Goal: Information Seeking & Learning: Learn about a topic

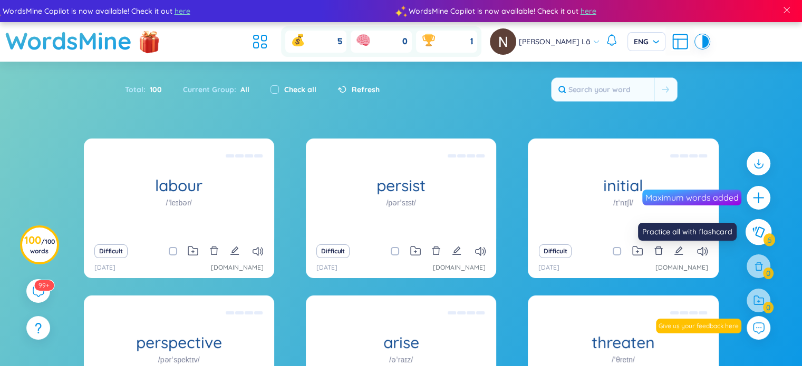
click at [760, 231] on icon at bounding box center [758, 233] width 13 height 12
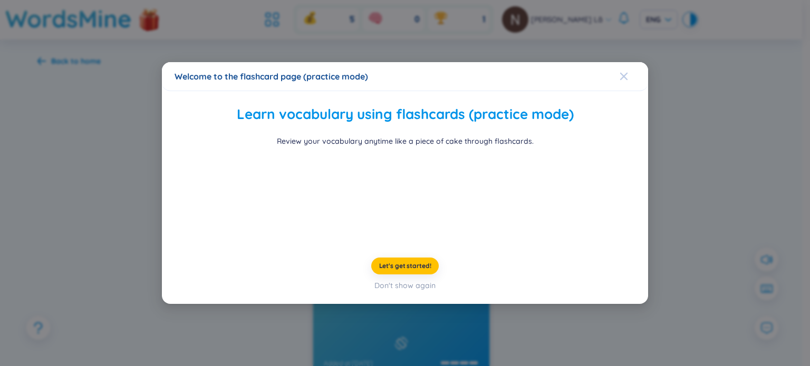
click at [620, 72] on icon "Close" at bounding box center [624, 76] width 8 height 8
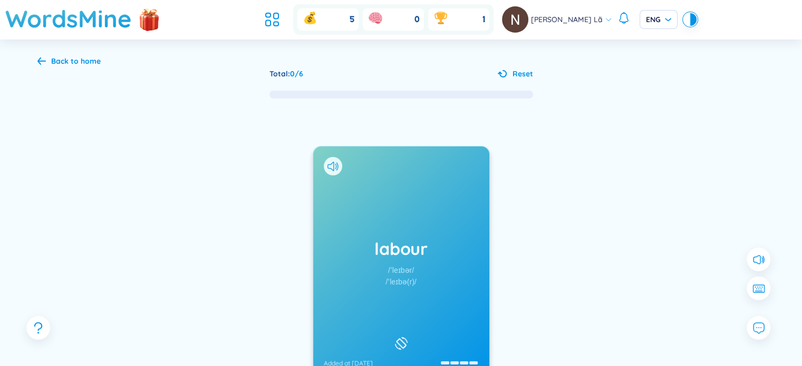
click at [40, 59] on icon at bounding box center [41, 60] width 8 height 7
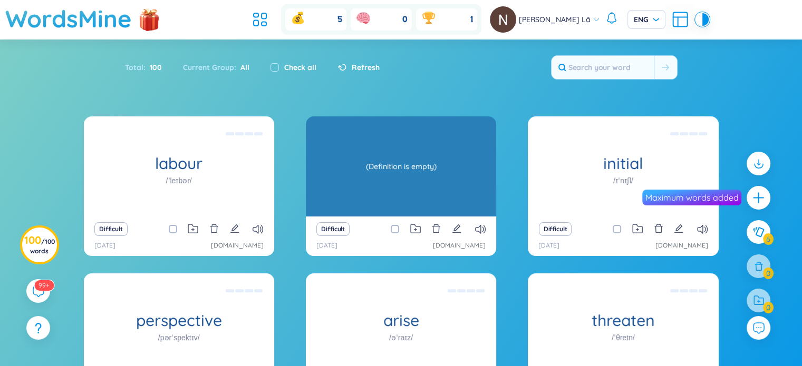
scroll to position [134, 0]
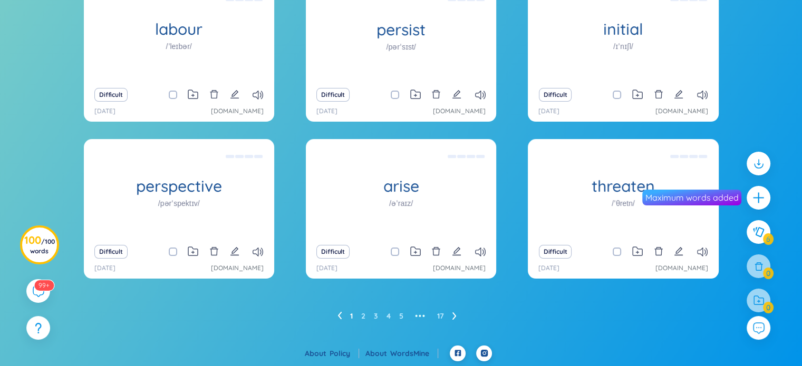
click at [455, 316] on icon at bounding box center [454, 316] width 4 height 7
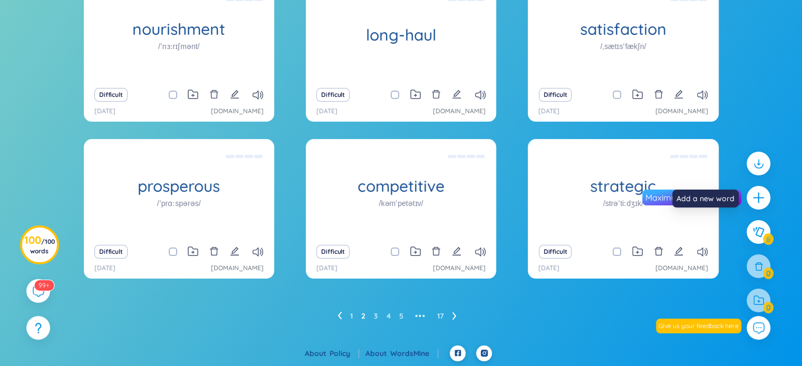
click at [755, 204] on icon "plus" at bounding box center [758, 197] width 13 height 13
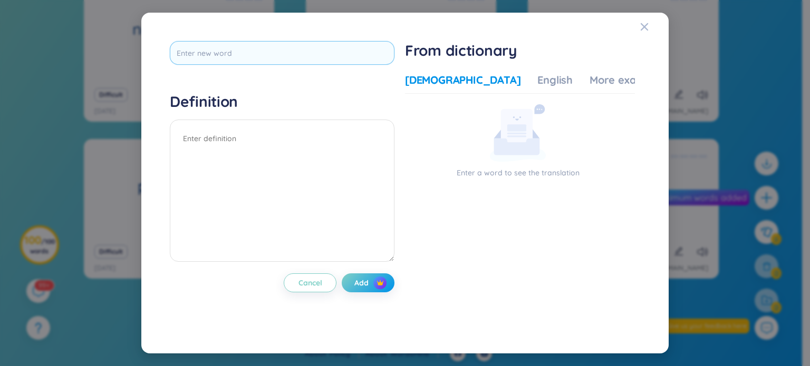
click at [327, 50] on input "text" at bounding box center [282, 53] width 225 height 24
click at [537, 84] on div "English" at bounding box center [554, 80] width 35 height 15
click at [590, 86] on div "More examples" at bounding box center [628, 80] width 76 height 15
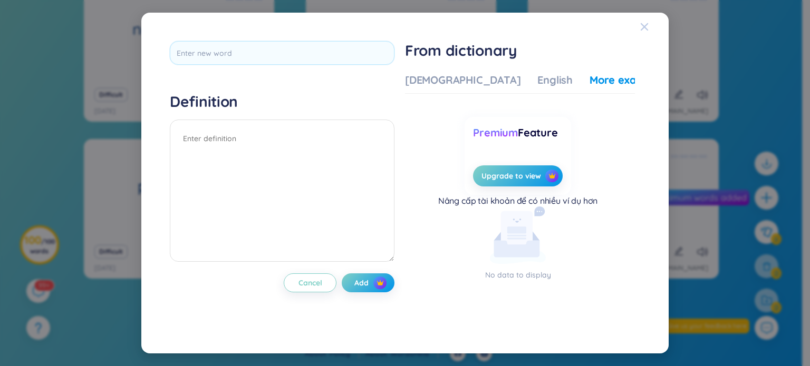
click at [645, 31] on div "Close" at bounding box center [644, 27] width 8 height 28
